Goal: Find specific page/section: Find specific page/section

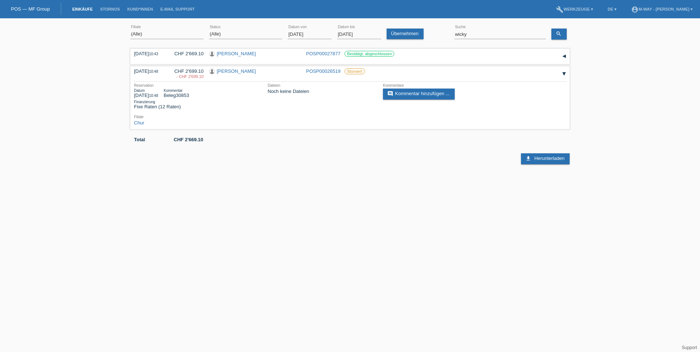
select select "ALL"
drag, startPoint x: 489, startPoint y: 34, endPoint x: 443, endPoint y: 34, distance: 45.8
click at [443, 34] on div "(Alle) Aarau Alexand'Ro Edouard'O Passion Vélo SàRL Basel Bern City Bern Expo B…" at bounding box center [349, 34] width 439 height 25
type input "yuhong"
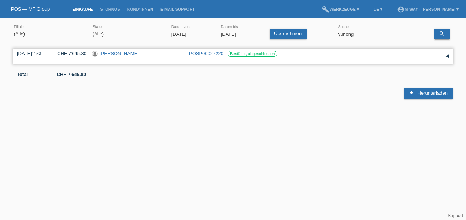
click at [202, 53] on link "POSP00027220" at bounding box center [206, 53] width 34 height 5
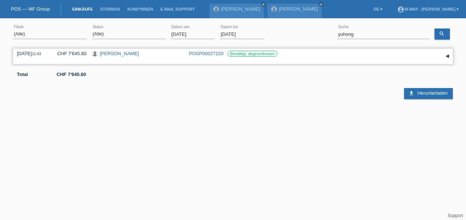
click at [110, 55] on link "[PERSON_NAME]" at bounding box center [119, 53] width 39 height 5
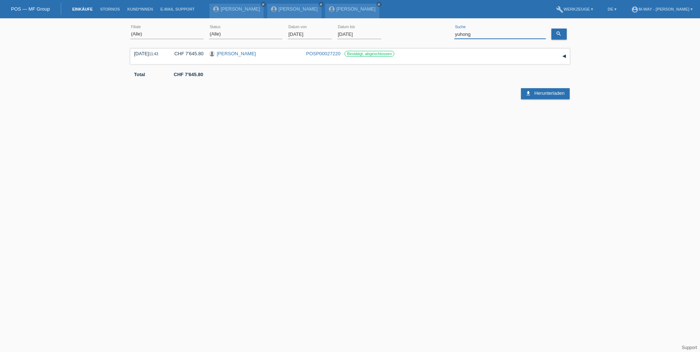
drag, startPoint x: 505, startPoint y: 36, endPoint x: 401, endPoint y: 36, distance: 104.3
click at [402, 36] on div "(Alle) [PERSON_NAME] Passion Vélo SàRL [GEOGRAPHIC_DATA] [GEOGRAPHIC_DATA] [GEO…" at bounding box center [349, 34] width 439 height 25
type input "[PERSON_NAME]"
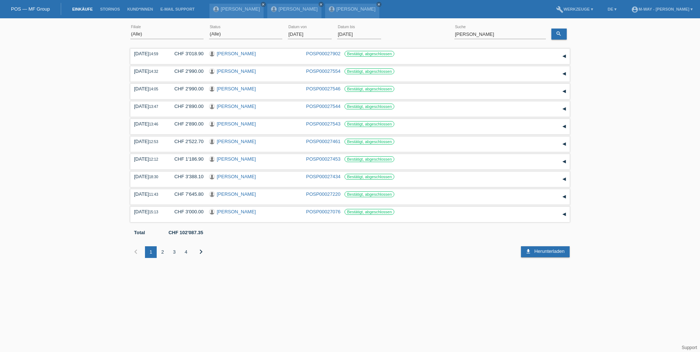
type input "01.09.2025"
click at [304, 34] on input "01.09.2025" at bounding box center [310, 34] width 44 height 9
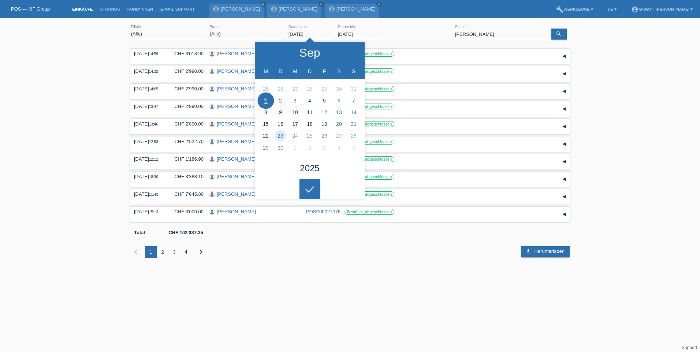
click at [454, 34] on div "(Alle) Aarau Alexand'Ro Edouard'O Passion Vélo SàRL Basel Bern City Bern Expo B…" at bounding box center [349, 34] width 439 height 25
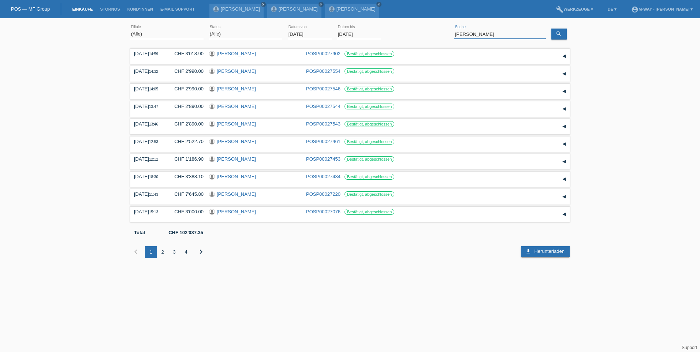
click at [455, 34] on input "von burg" at bounding box center [500, 34] width 92 height 9
type input "Stéphanie von burg"
click at [159, 253] on div "2" at bounding box center [163, 252] width 12 height 12
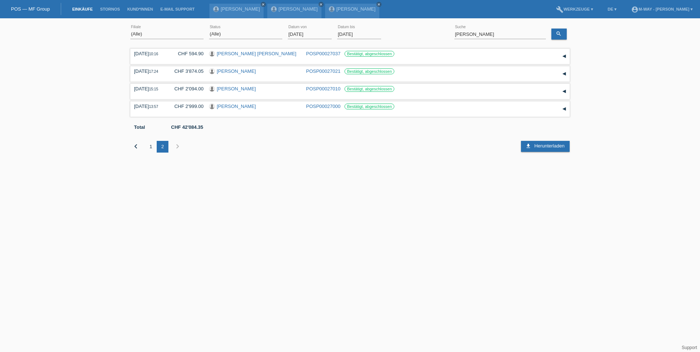
click at [151, 147] on div "1" at bounding box center [151, 147] width 12 height 12
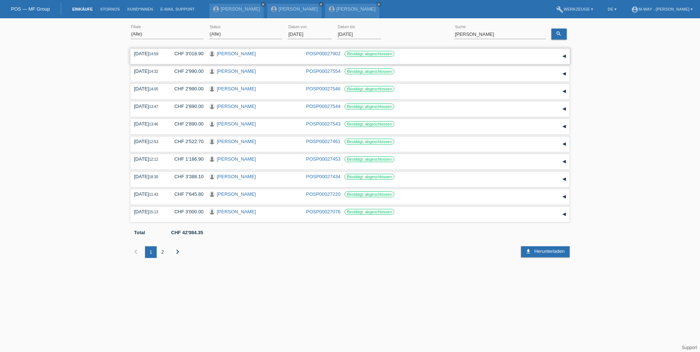
click at [242, 55] on link "[PERSON_NAME]" at bounding box center [236, 53] width 39 height 5
drag, startPoint x: 512, startPoint y: 33, endPoint x: 415, endPoint y: 32, distance: 97.4
click at [415, 32] on div "(Alle) Aarau Alexand'Ro Edouard'O Passion Vélo SàRL Basel Bern City Bern Expo B…" at bounding box center [349, 34] width 439 height 25
type input "uglik"
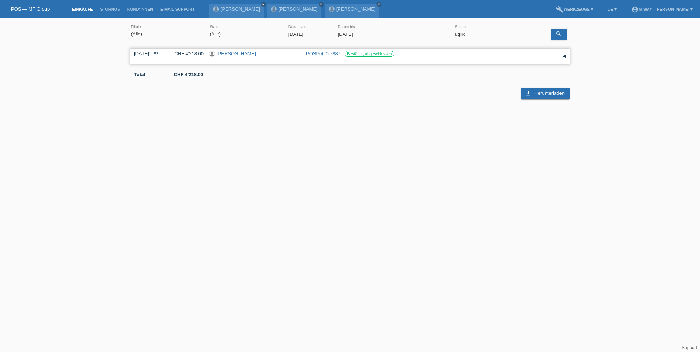
click at [222, 54] on link "[PERSON_NAME]" at bounding box center [236, 53] width 39 height 5
